Goal: Information Seeking & Learning: Learn about a topic

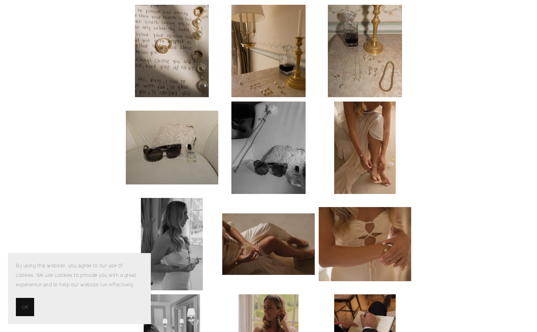
scroll to position [364, 0]
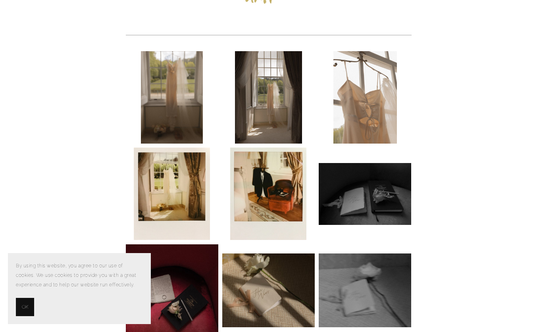
click at [22, 312] on button "OK" at bounding box center [25, 307] width 18 height 18
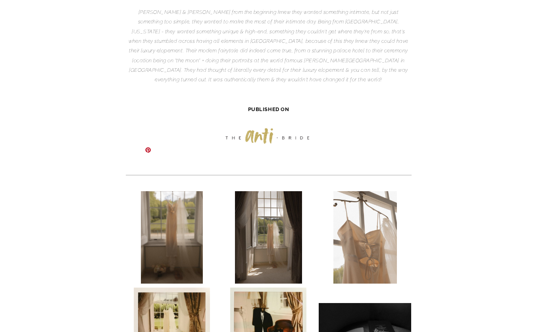
scroll to position [165, 0]
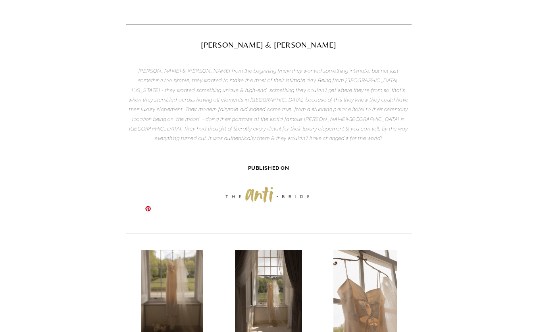
click at [184, 250] on img at bounding box center [172, 296] width 62 height 92
click at [204, 250] on link at bounding box center [172, 296] width 92 height 92
click at [185, 250] on img at bounding box center [172, 296] width 62 height 92
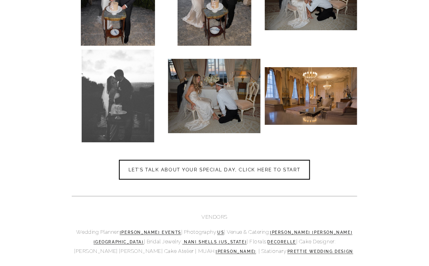
scroll to position [4185, 0]
